Goal: Task Accomplishment & Management: Use online tool/utility

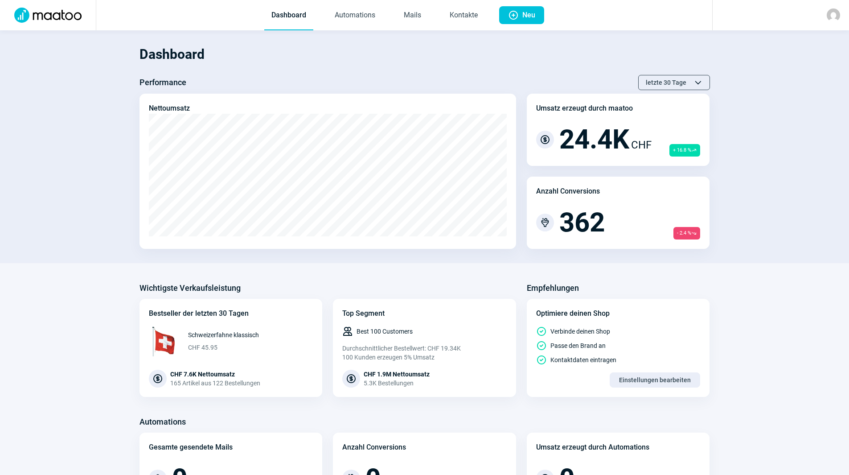
click at [422, 53] on section "Dashboard Performance letzte 30 Tage ChevronUp icon ChevronDown icon Nettoumsat…" at bounding box center [424, 146] width 849 height 233
click at [415, 8] on link "Mails" at bounding box center [413, 15] width 32 height 29
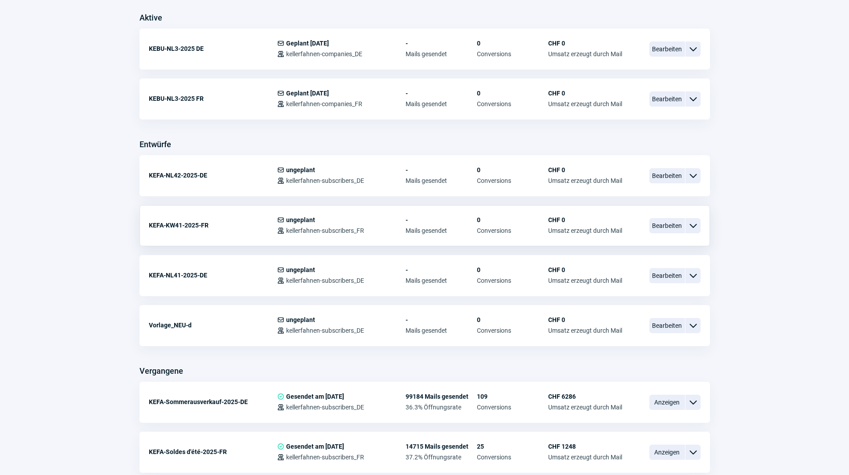
scroll to position [223, 0]
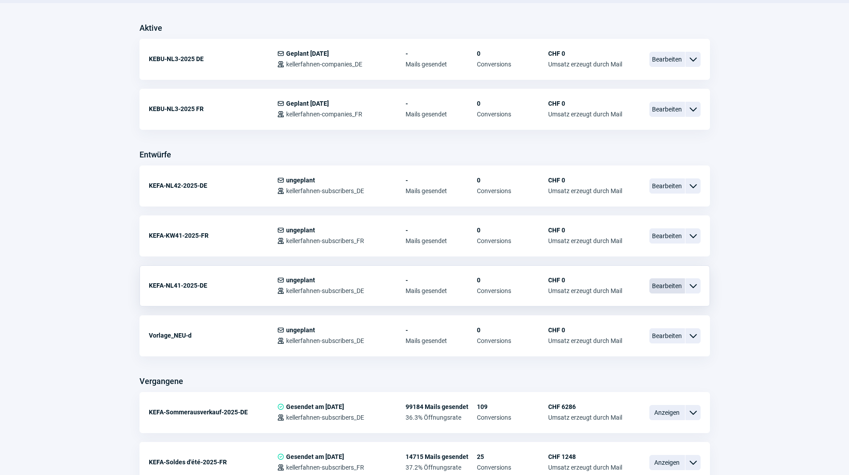
click at [671, 290] on span "Bearbeiten" at bounding box center [667, 285] width 36 height 15
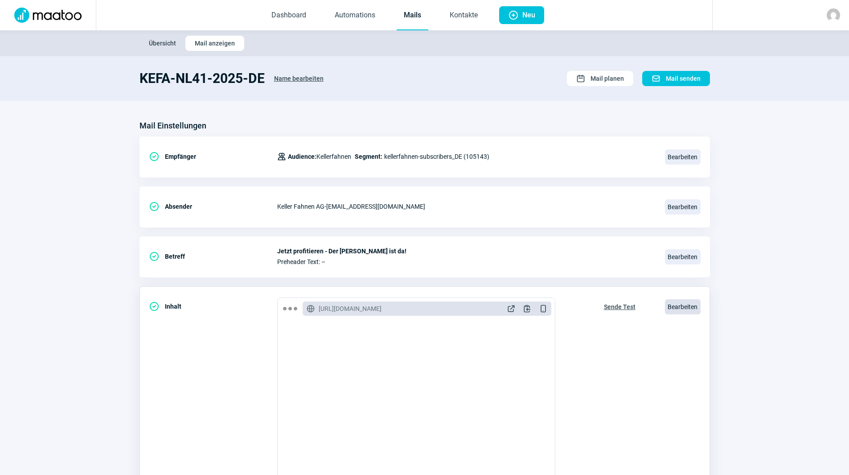
click at [681, 310] on span "Bearbeiten" at bounding box center [683, 306] width 36 height 15
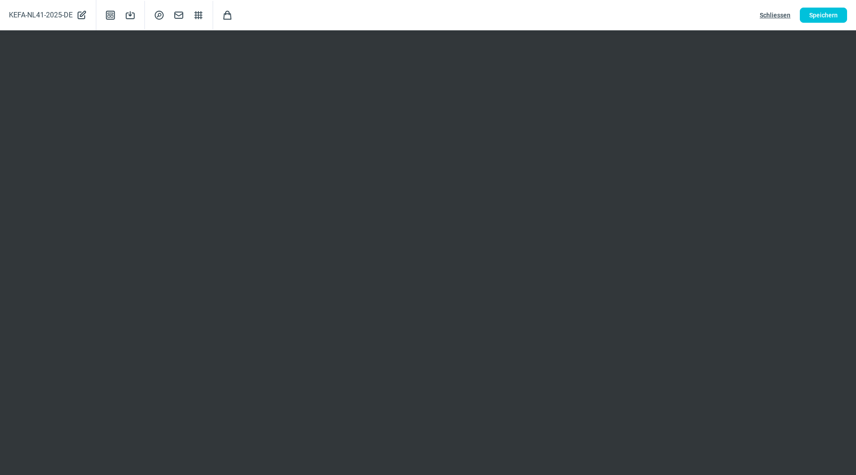
click at [763, 16] on span "Schliessen" at bounding box center [775, 15] width 31 height 14
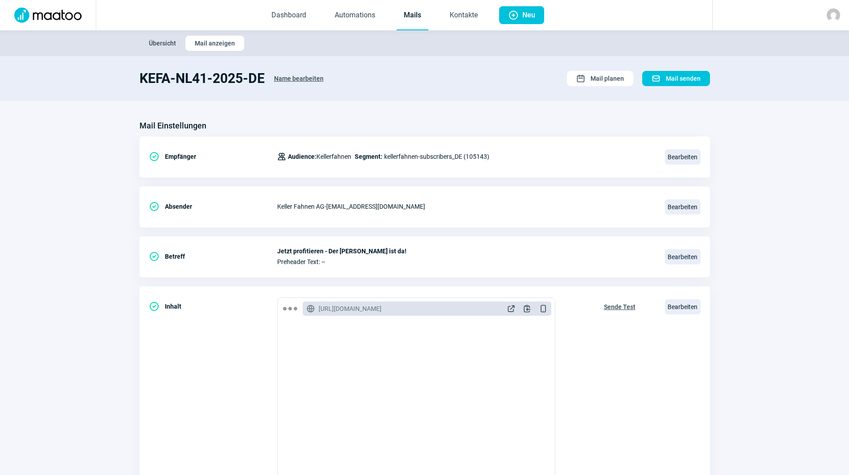
click at [413, 14] on link "Mails" at bounding box center [413, 15] width 32 height 29
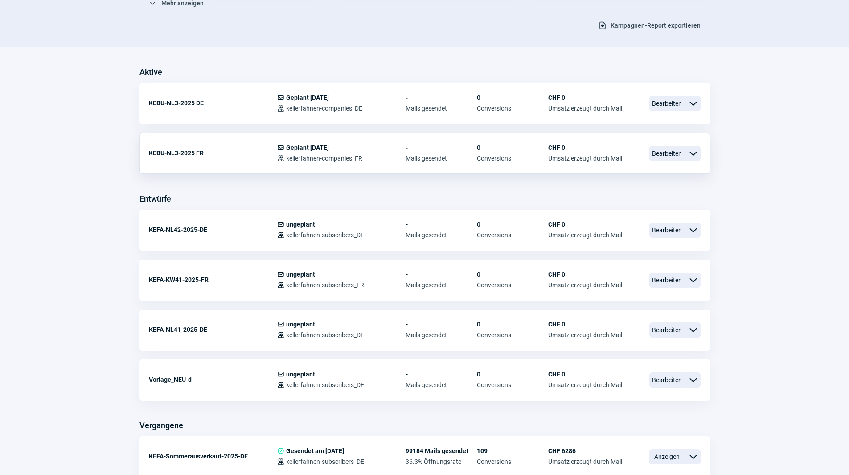
scroll to position [178, 0]
click at [662, 277] on span "Bearbeiten" at bounding box center [667, 280] width 36 height 15
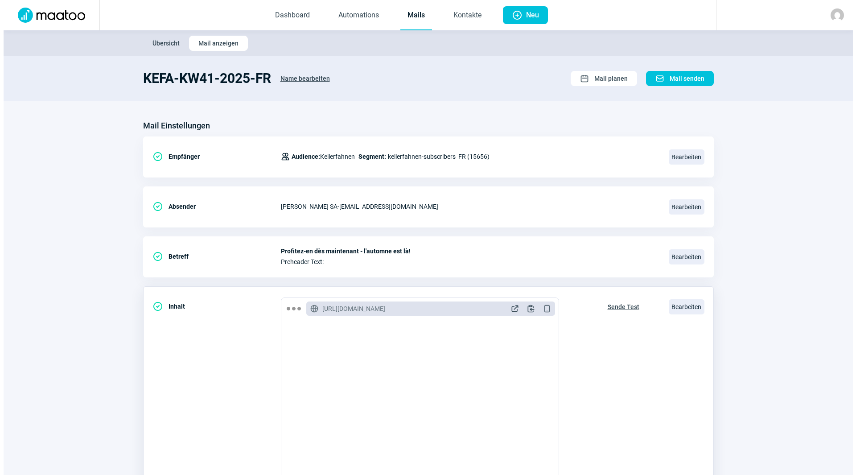
scroll to position [104, 0]
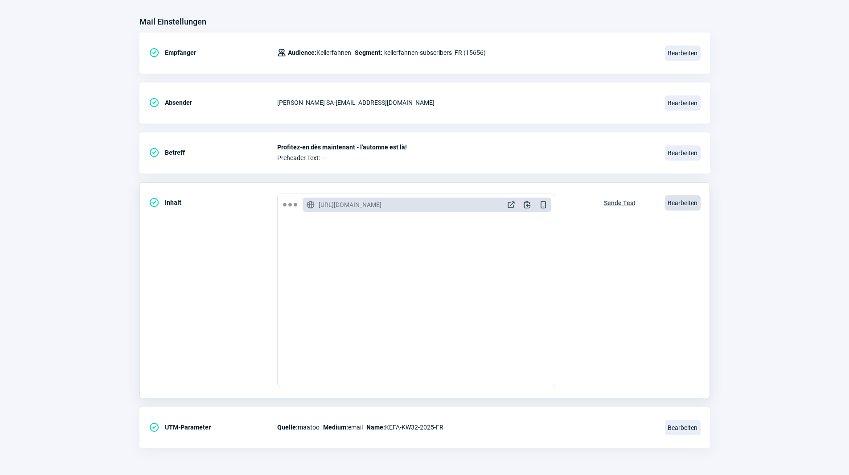
click at [675, 203] on span "Bearbeiten" at bounding box center [683, 202] width 36 height 15
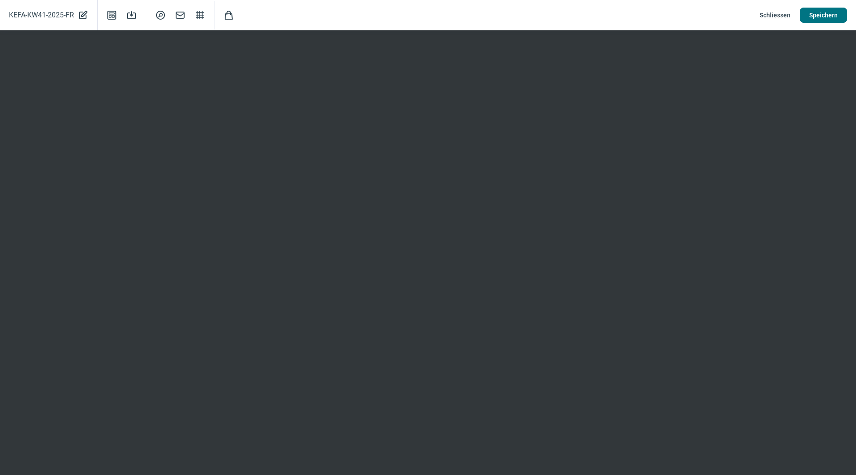
click at [834, 15] on span "Speichern" at bounding box center [823, 15] width 29 height 14
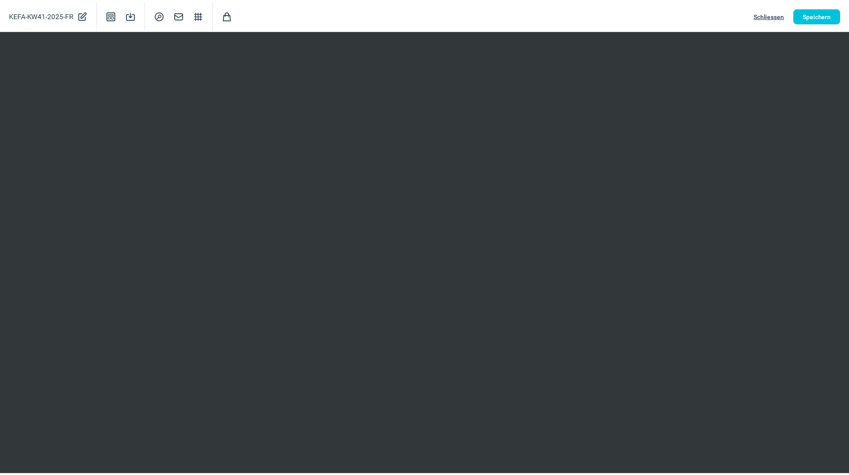
scroll to position [0, 0]
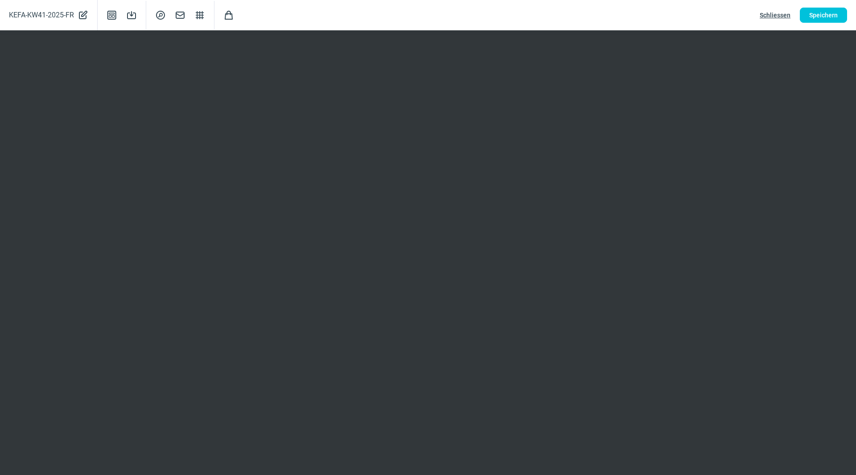
click at [774, 15] on span "Schliessen" at bounding box center [775, 15] width 31 height 14
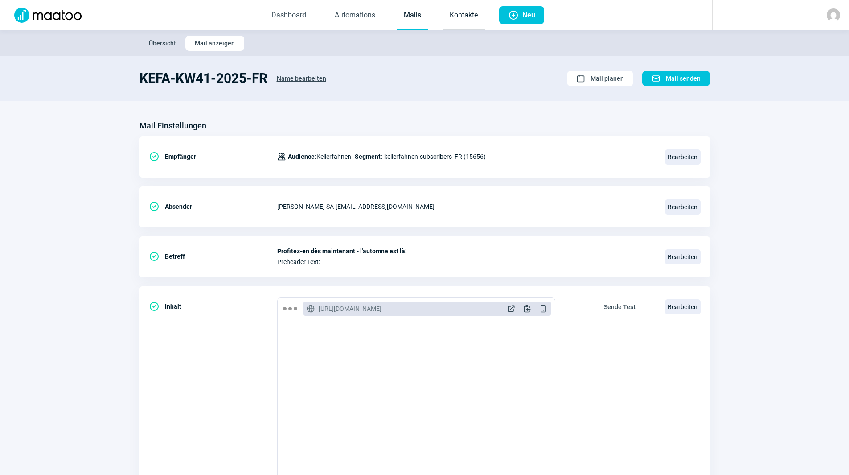
click at [470, 12] on link "Kontakte" at bounding box center [464, 15] width 42 height 29
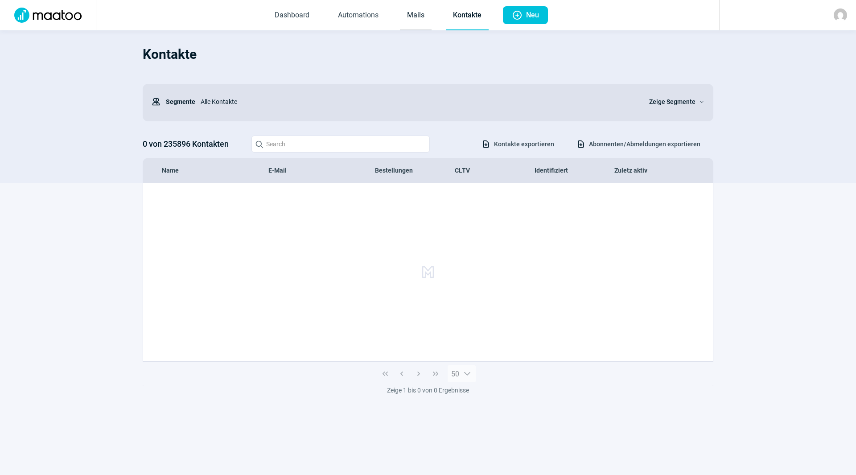
click at [414, 16] on link "Mails" at bounding box center [416, 15] width 32 height 29
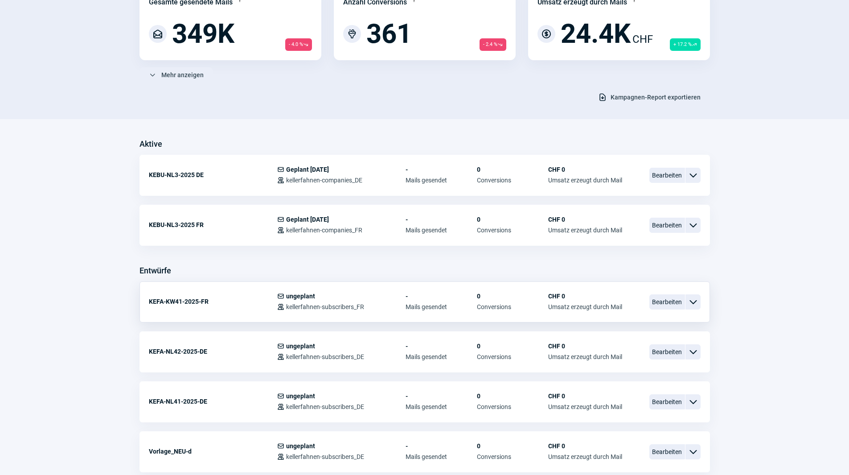
scroll to position [134, 0]
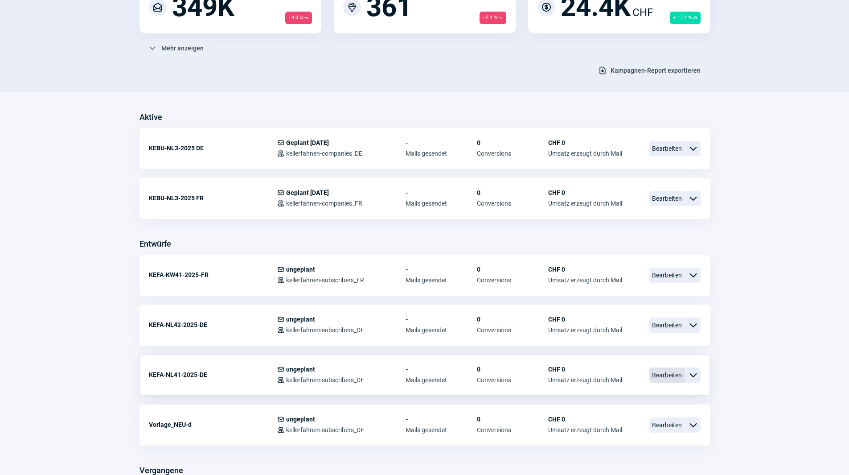
click at [661, 373] on span "Bearbeiten" at bounding box center [667, 374] width 36 height 15
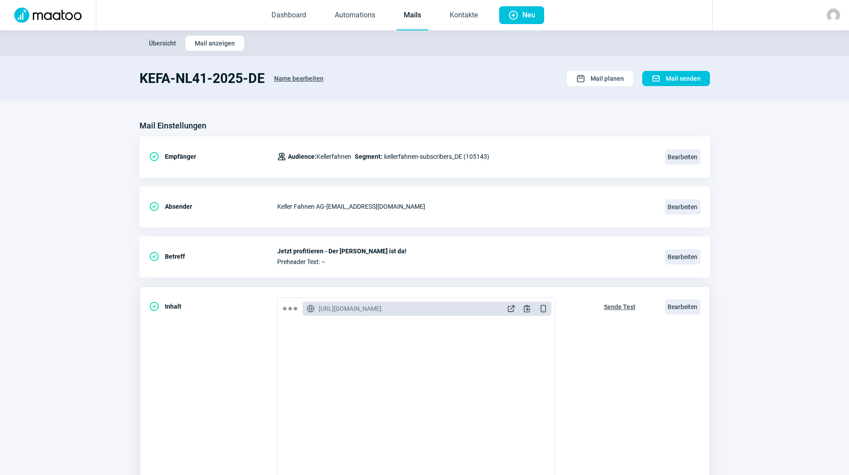
scroll to position [267, 0]
click at [686, 304] on span "Bearbeiten" at bounding box center [683, 306] width 36 height 15
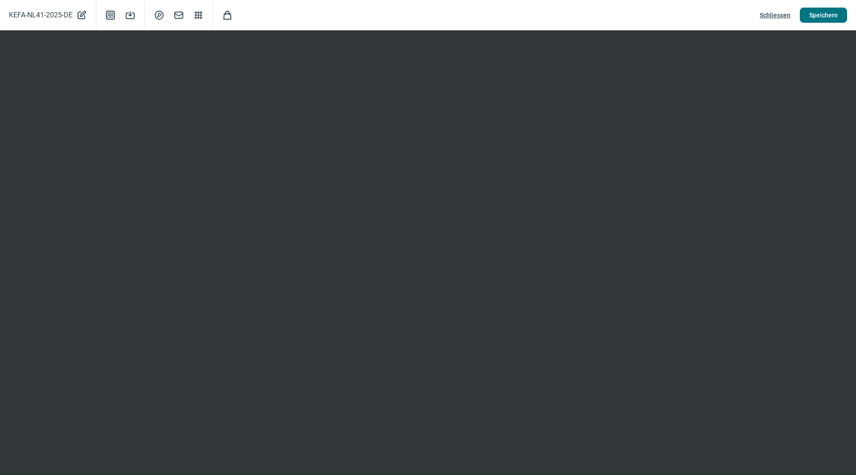
click at [822, 17] on span "Speichern" at bounding box center [823, 15] width 29 height 14
click at [809, 15] on span "Speichern" at bounding box center [823, 15] width 29 height 14
click at [775, 13] on span "Schliessen" at bounding box center [775, 15] width 31 height 14
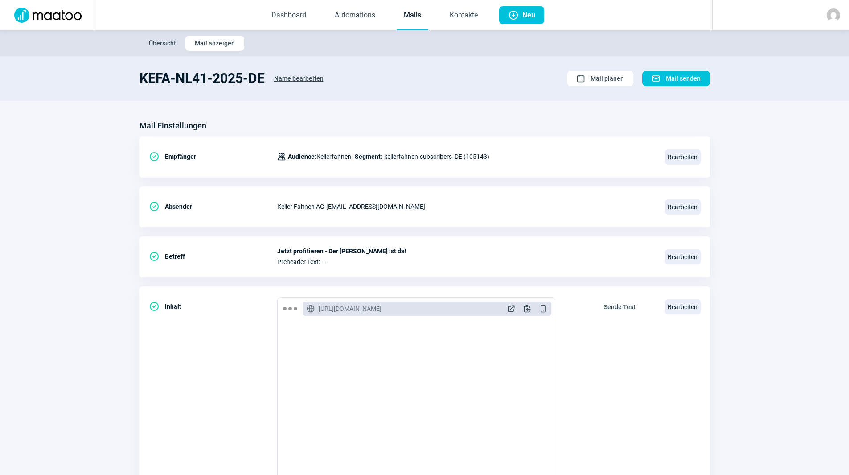
click at [397, 7] on link "Mails" at bounding box center [413, 15] width 32 height 29
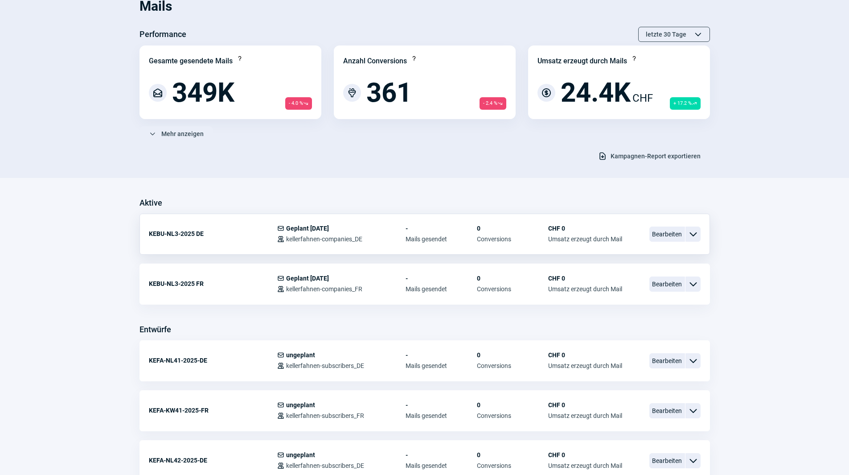
scroll to position [134, 0]
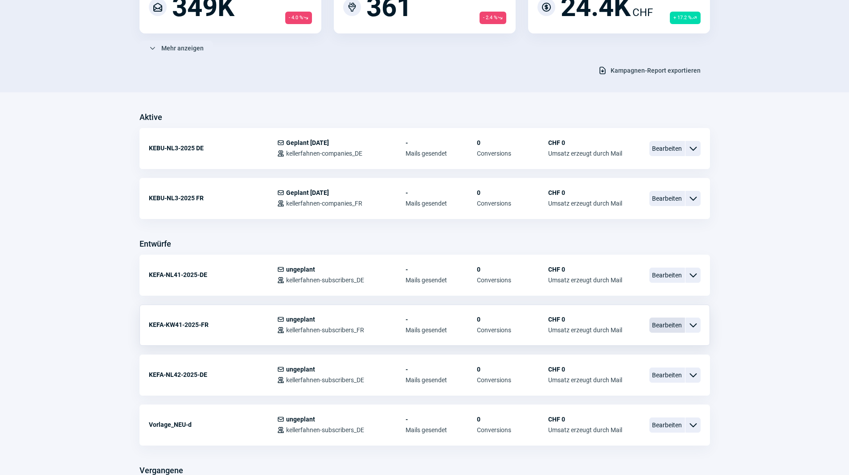
click at [662, 322] on span "Bearbeiten" at bounding box center [667, 324] width 36 height 15
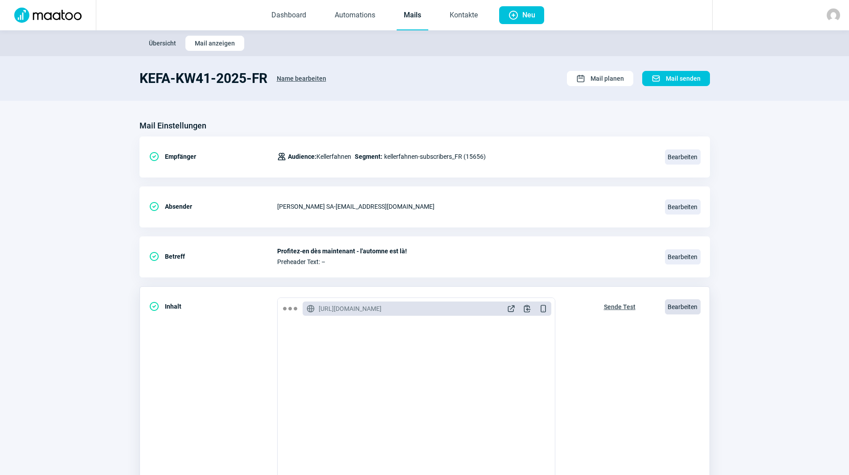
click at [688, 307] on span "Bearbeiten" at bounding box center [683, 306] width 36 height 15
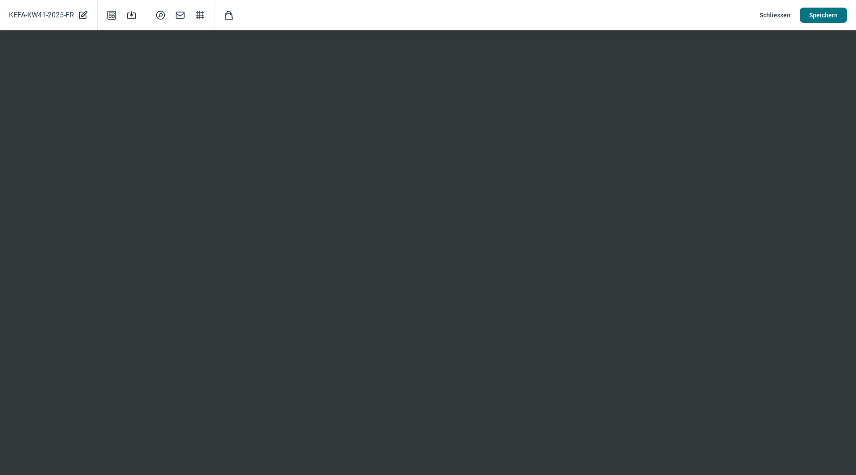
click at [819, 16] on span "Speichern" at bounding box center [823, 15] width 29 height 14
click at [786, 13] on span "Schliessen" at bounding box center [775, 15] width 31 height 14
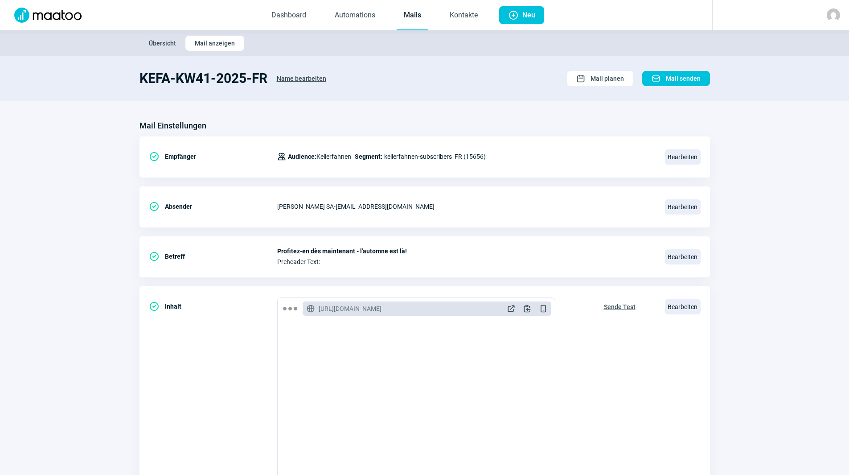
click at [423, 13] on link "Mails" at bounding box center [413, 15] width 32 height 29
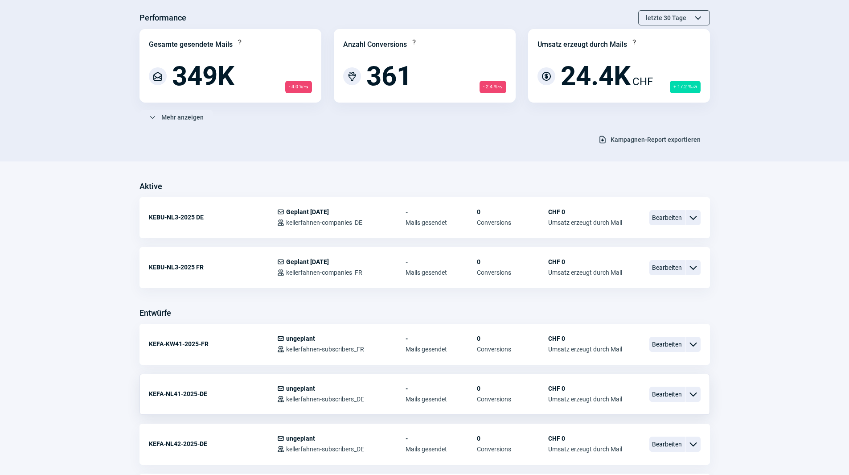
scroll to position [134, 0]
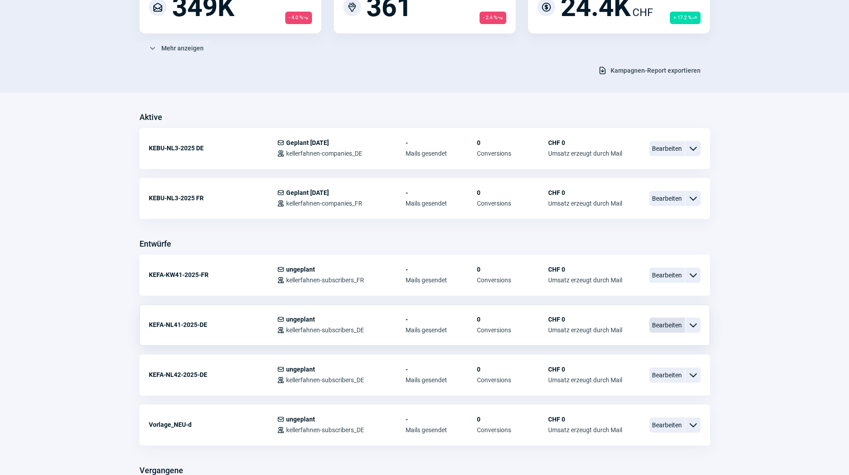
click at [677, 325] on span "Bearbeiten" at bounding box center [667, 324] width 36 height 15
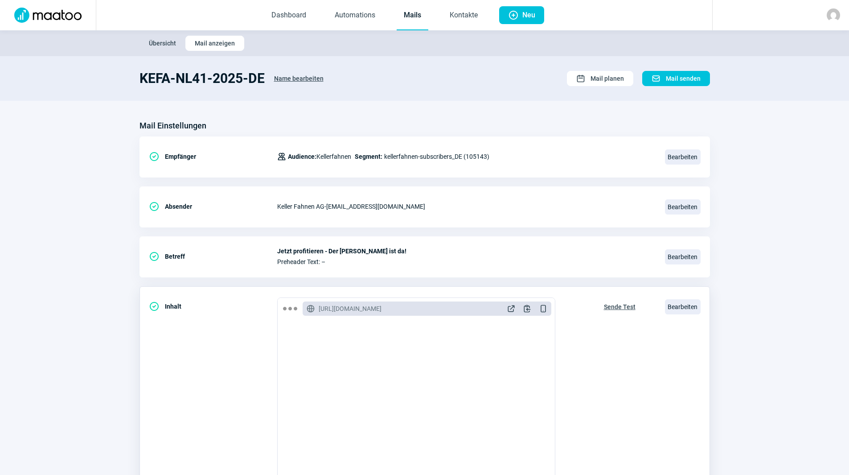
click at [622, 304] on span "Sende Test" at bounding box center [620, 307] width 32 height 14
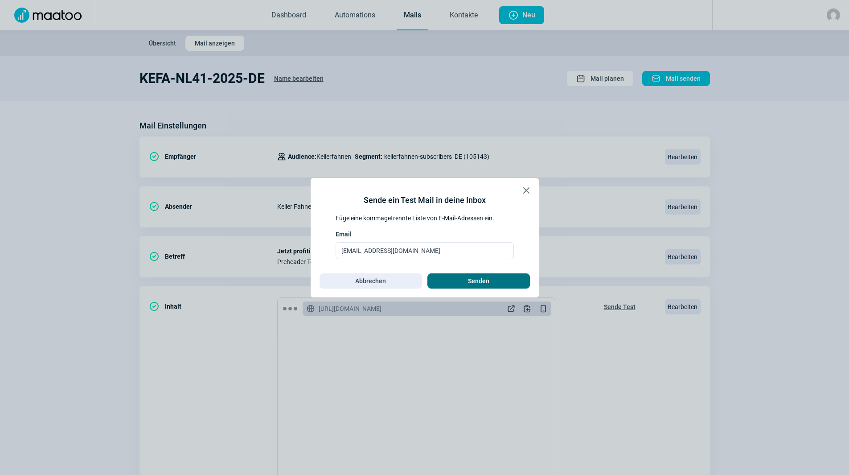
click at [456, 273] on button "Senden" at bounding box center [478, 280] width 103 height 15
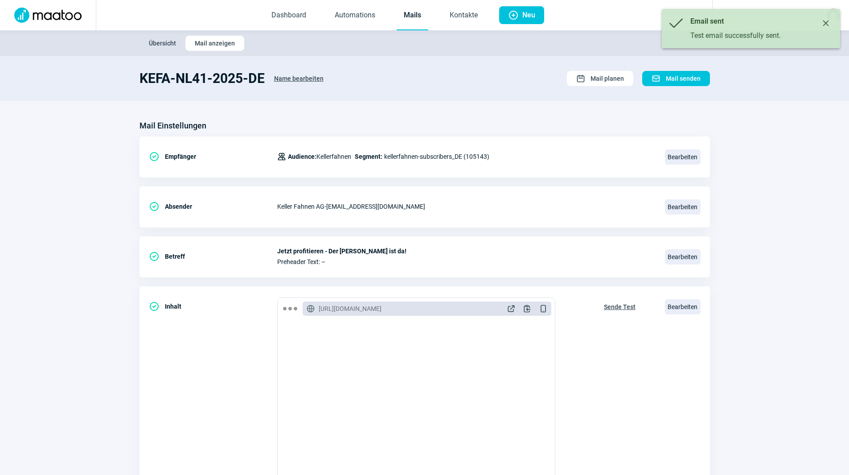
click at [416, 19] on link "Mails" at bounding box center [413, 15] width 32 height 29
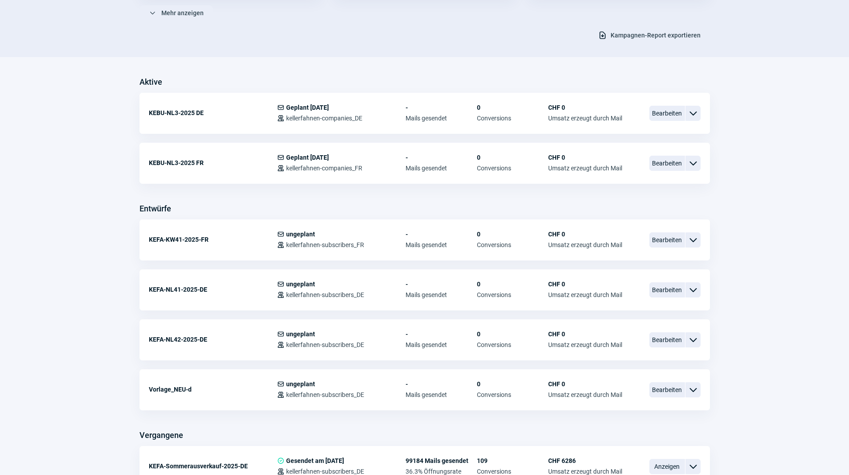
scroll to position [178, 0]
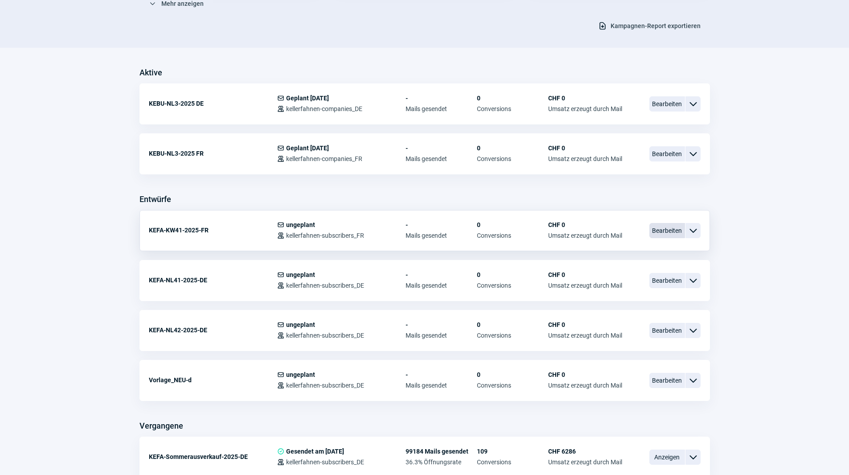
click at [669, 233] on span "Bearbeiten" at bounding box center [667, 230] width 36 height 15
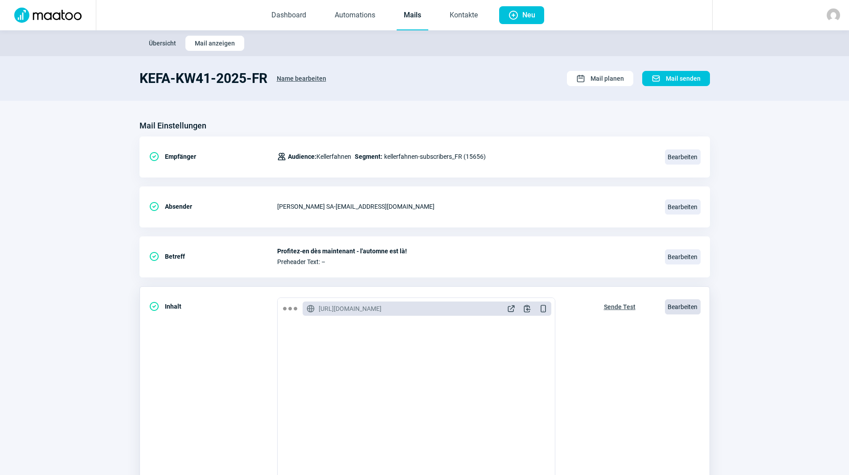
click at [686, 305] on span "Bearbeiten" at bounding box center [683, 306] width 36 height 15
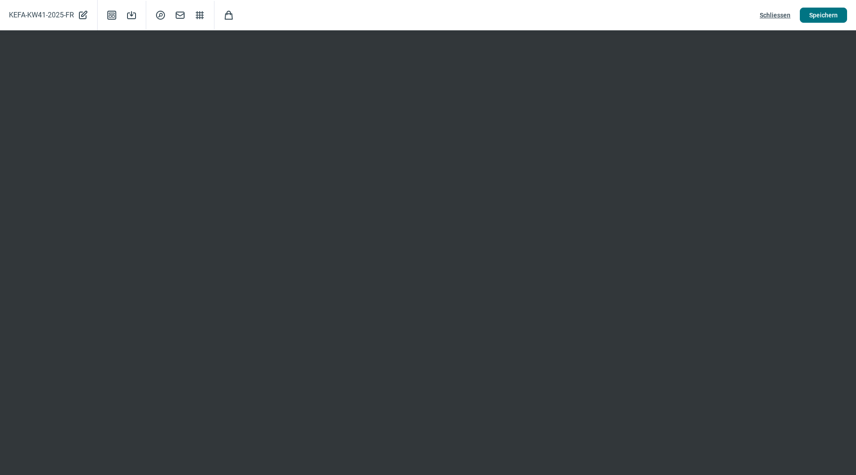
click at [823, 17] on span "Speichern" at bounding box center [823, 15] width 29 height 14
click at [820, 22] on span "Speichern" at bounding box center [823, 15] width 29 height 14
click at [829, 8] on button "Speichern" at bounding box center [823, 15] width 47 height 15
click at [829, 21] on span "Speichern" at bounding box center [823, 15] width 29 height 14
click at [771, 16] on span "Schliessen" at bounding box center [775, 15] width 31 height 14
